Goal: Browse casually: Explore the website without a specific task or goal

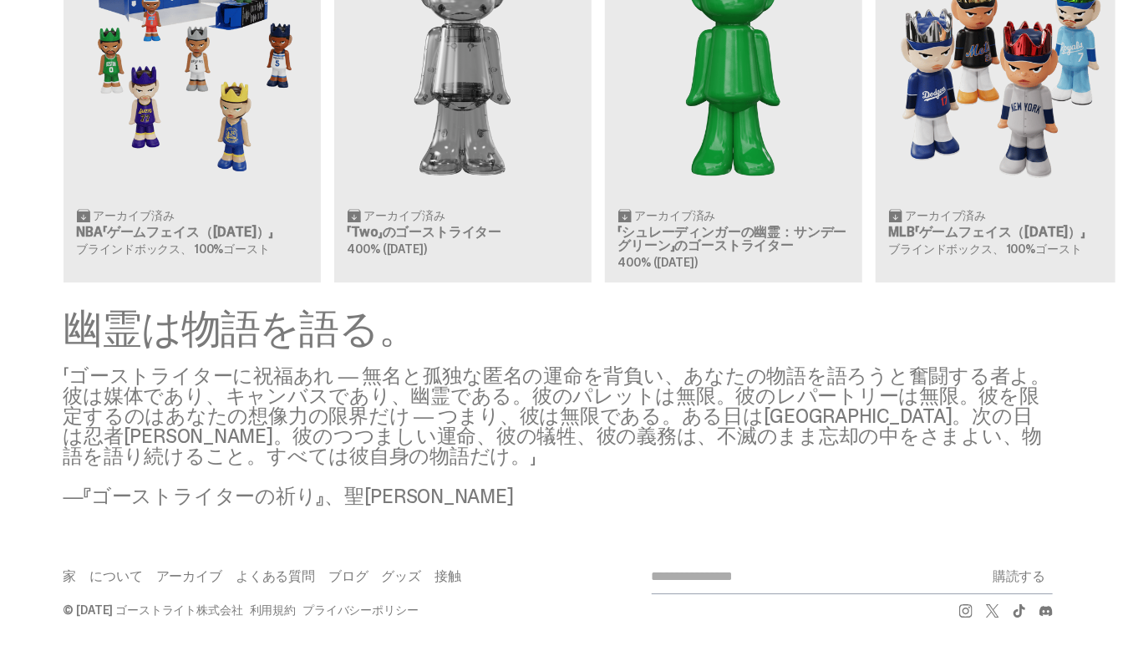
scroll to position [1982, 0]
click at [114, 236] on div "クリア価格: 500ドル アーカイブ済み NBA「ゲームフェイス（[DATE]）」 ブラインドボックス、 100%ゴースト クリア価格: 356ドル アーカイ…" at bounding box center [557, 74] width 1115 height 414
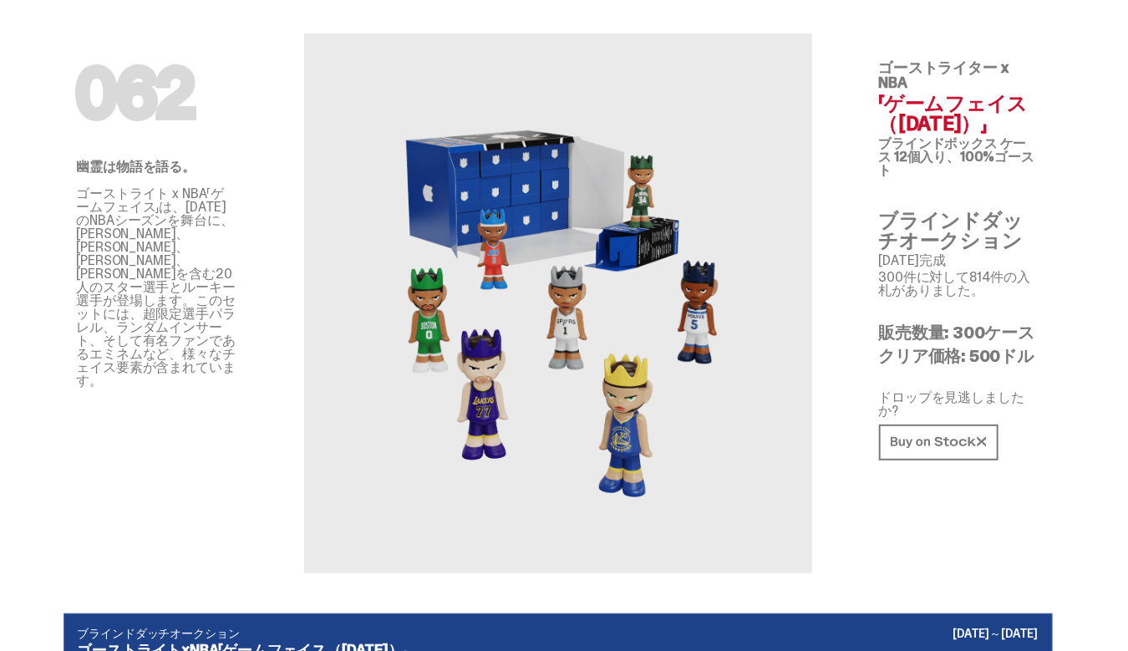
scroll to position [48, 0]
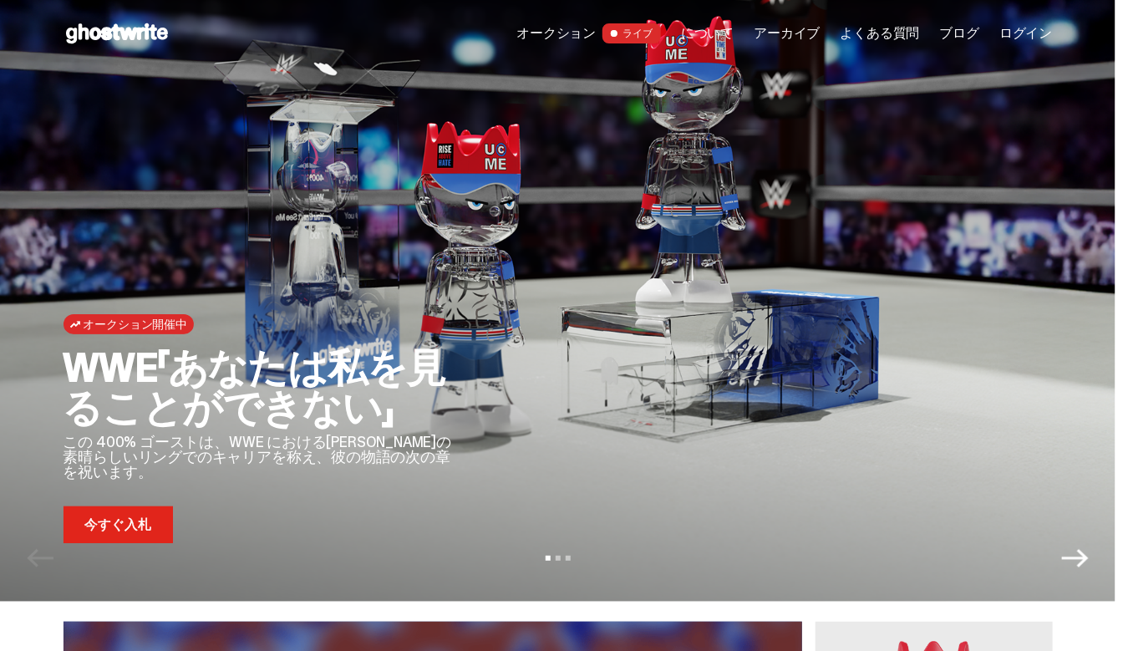
click at [622, 40] on font "ライブ" at bounding box center [637, 33] width 30 height 13
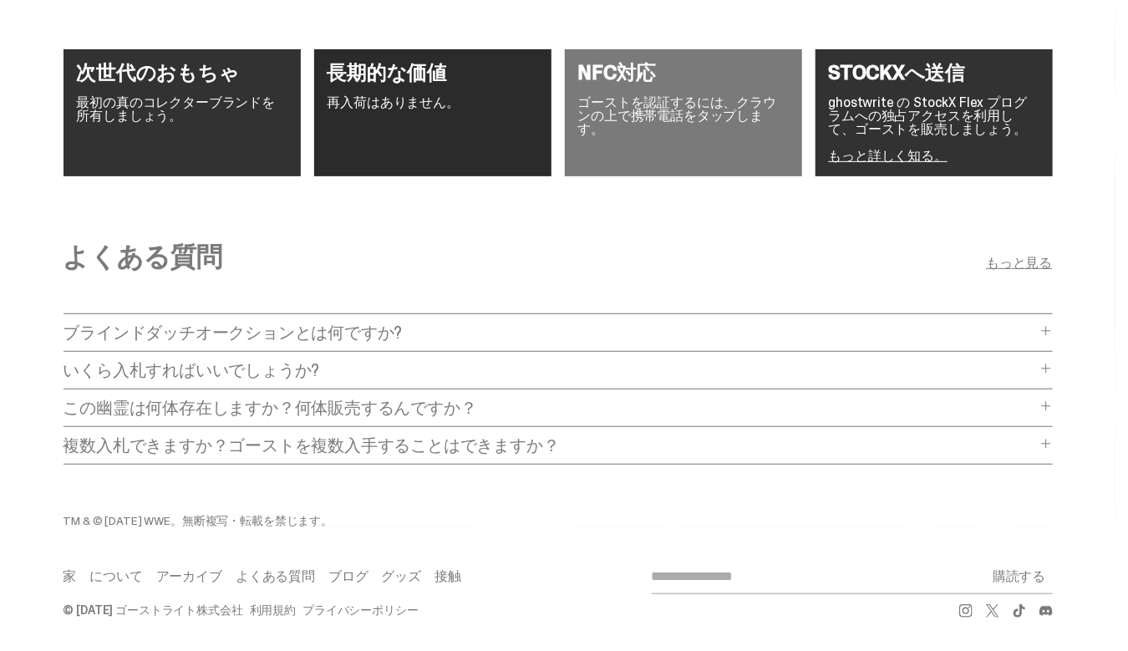
scroll to position [3642, 0]
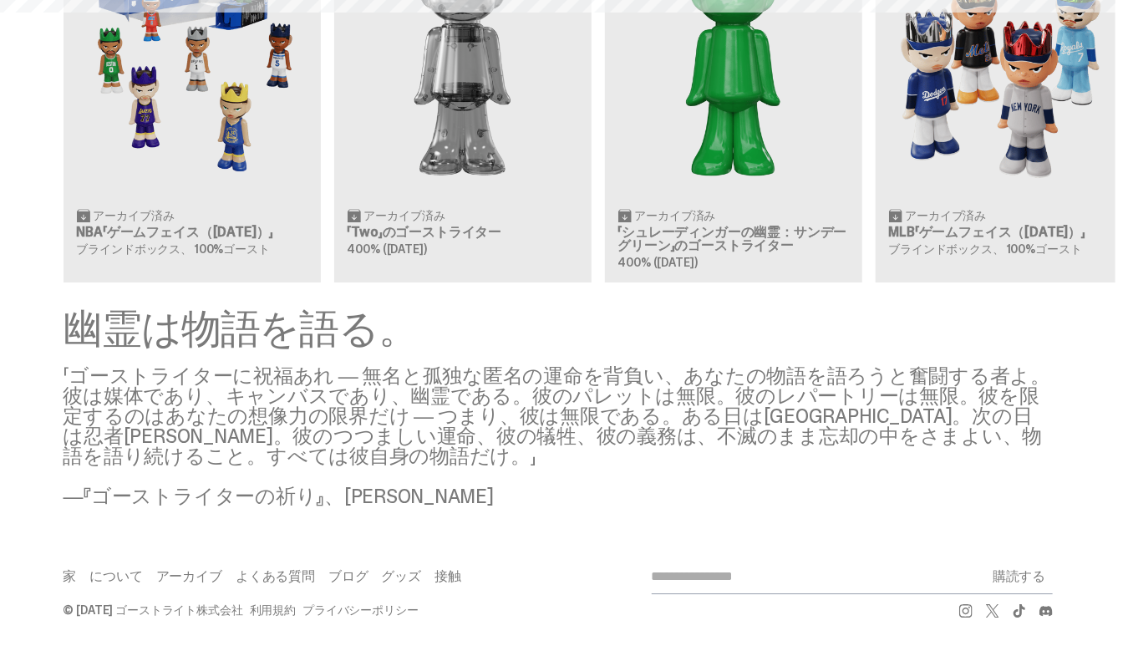
scroll to position [2327, 0]
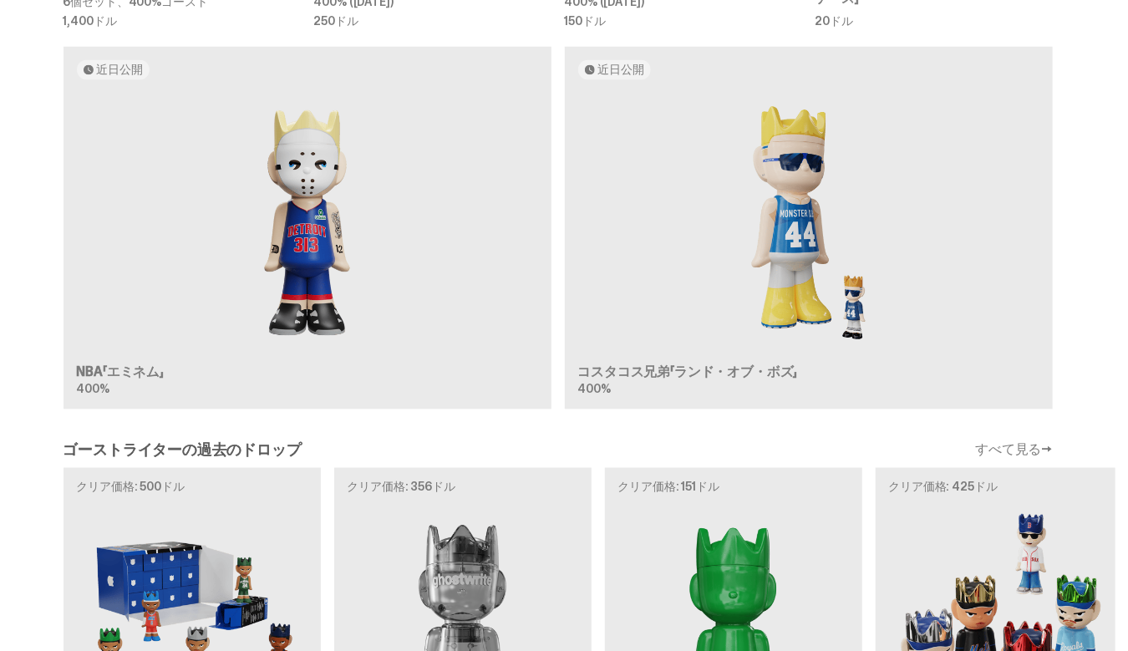
scroll to position [1384, 0]
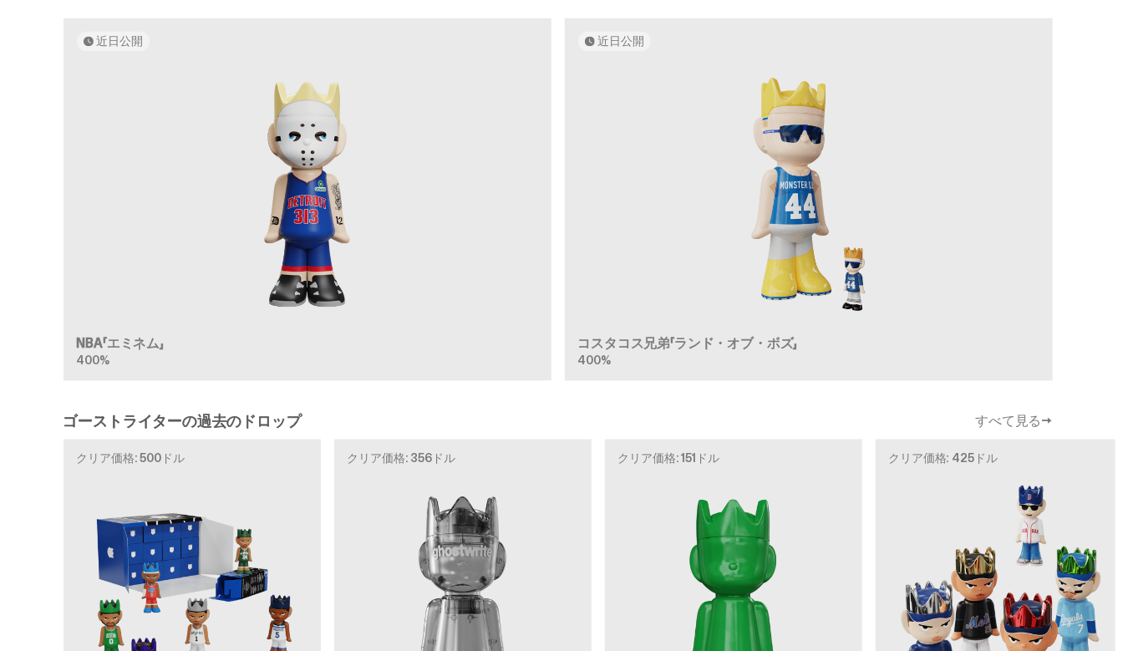
click at [310, 341] on div "近日公開 NBA「エミネム」 400% 近日公開 コスタコス兄弟「ランド・オブ・ボズ」 400%" at bounding box center [557, 206] width 1115 height 377
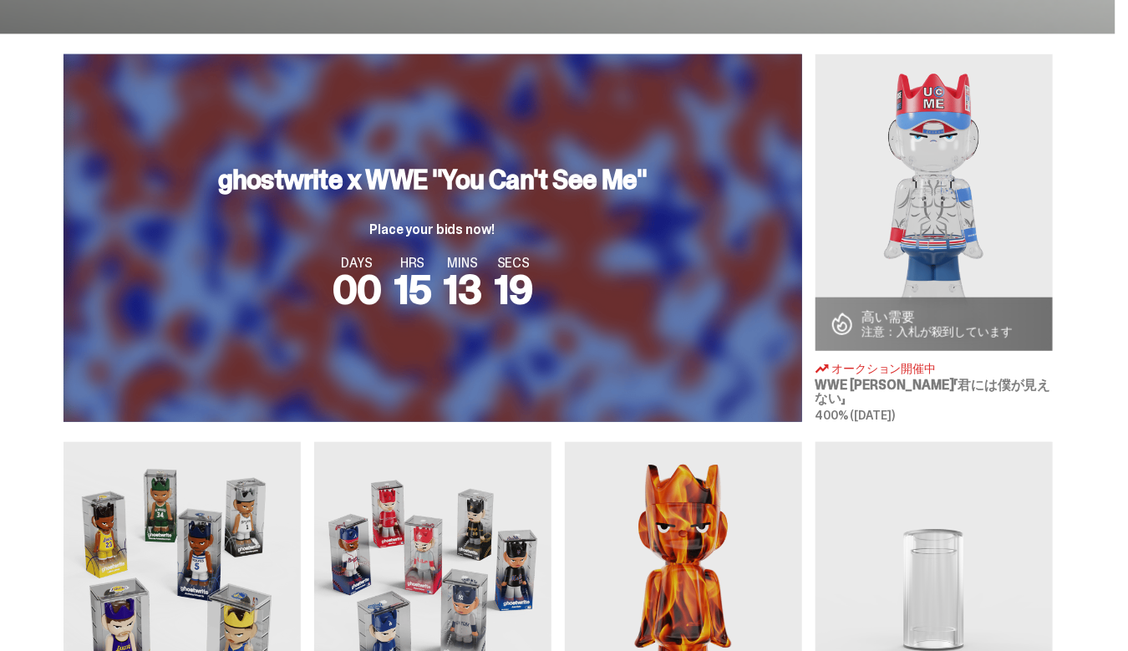
scroll to position [421, 0]
